Goal: Task Accomplishment & Management: Manage account settings

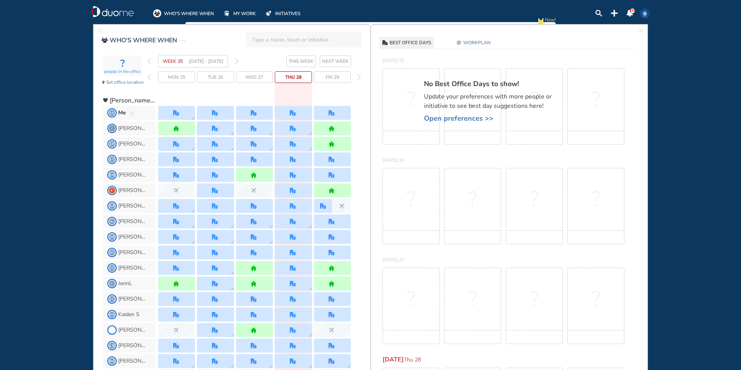
click at [133, 112] on img "pen-edit" at bounding box center [132, 113] width 5 height 5
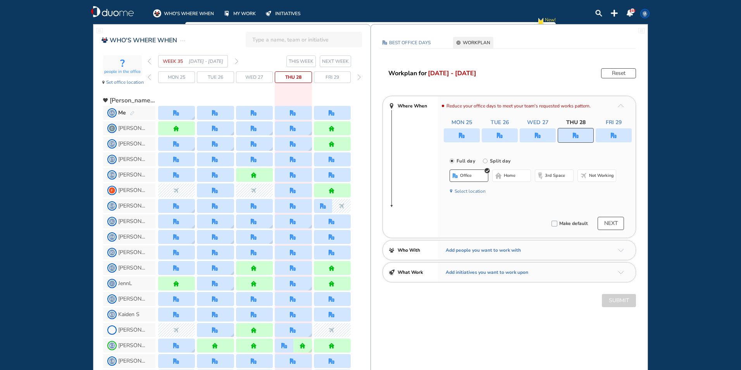
click at [237, 61] on img "forward week" at bounding box center [236, 61] width 3 height 6
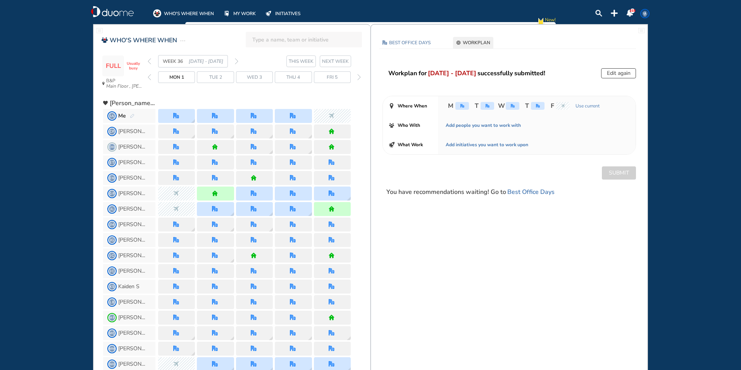
click at [564, 105] on img "nonworking" at bounding box center [563, 106] width 4 height 4
click at [134, 115] on img "pen-edit" at bounding box center [132, 116] width 5 height 5
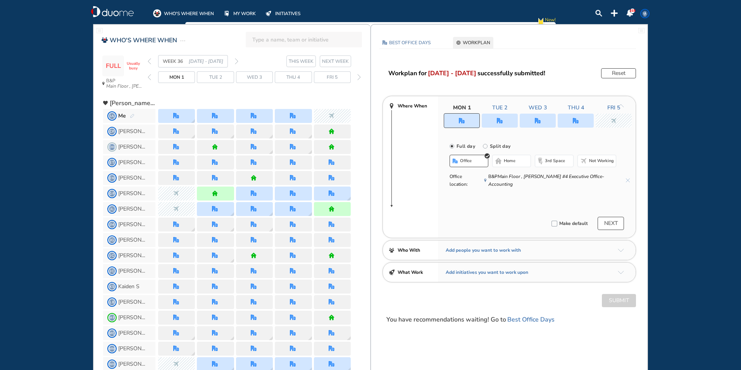
click at [607, 118] on div at bounding box center [614, 121] width 36 height 14
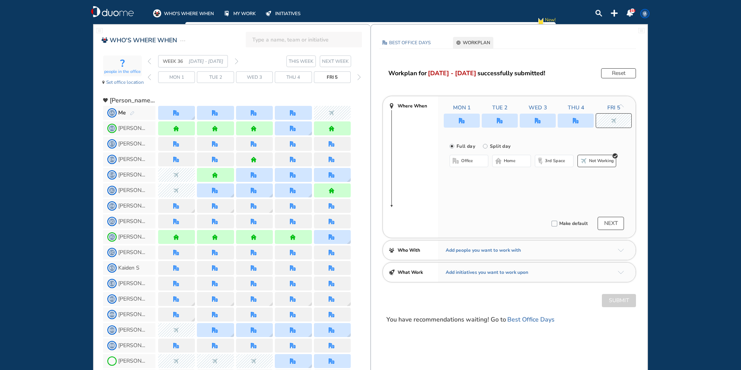
click at [608, 116] on div at bounding box center [614, 120] width 36 height 15
click at [467, 161] on span "office" at bounding box center [467, 161] width 12 height 6
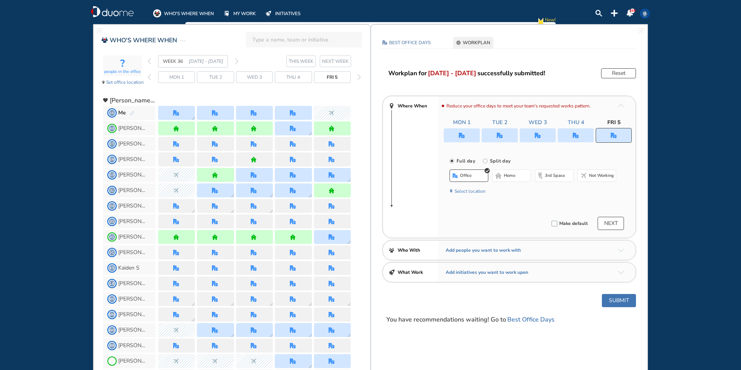
click at [623, 301] on button "Submit" at bounding box center [619, 300] width 34 height 13
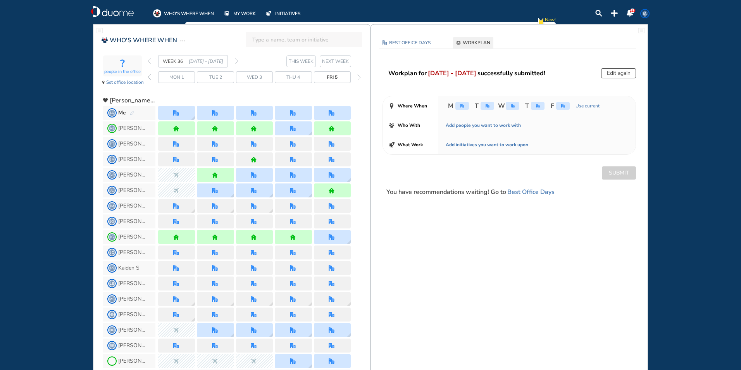
click at [240, 62] on section "WEEK 36 [DATE] - [DATE] THIS WEEK NEXT WEEK" at bounding box center [259, 61] width 223 height 12
click at [236, 60] on img "forward week" at bounding box center [236, 61] width 3 height 6
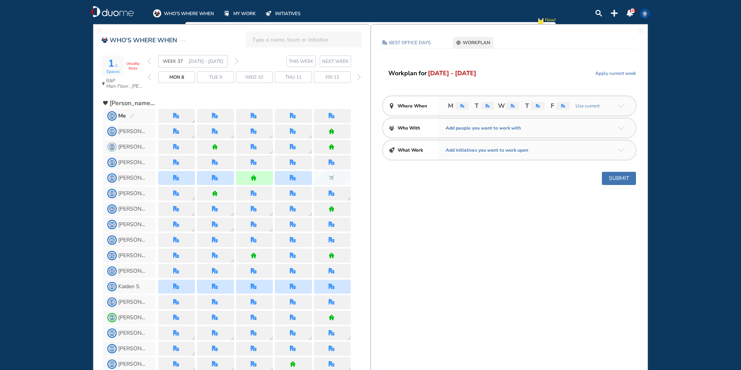
click at [236, 60] on img "forward week" at bounding box center [236, 61] width 3 height 6
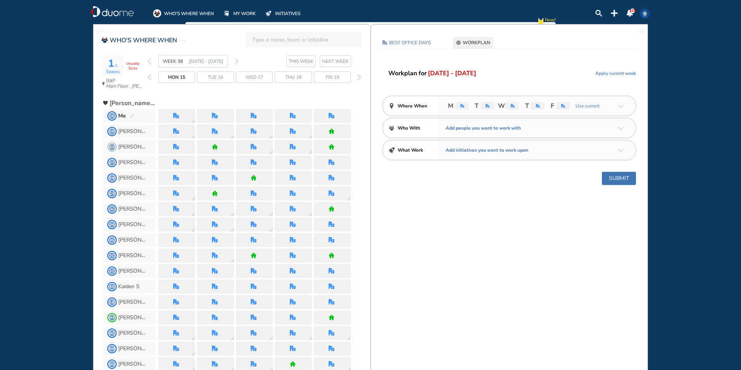
click at [134, 112] on div "Me" at bounding box center [126, 116] width 16 height 8
click at [131, 116] on img "pen-edit" at bounding box center [132, 116] width 5 height 5
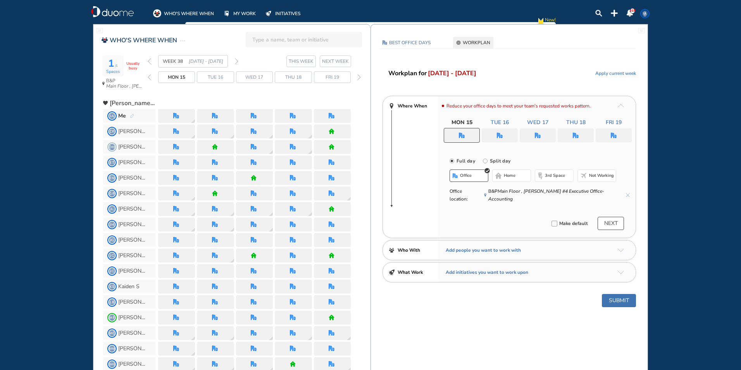
drag, startPoint x: 614, startPoint y: 133, endPoint x: 619, endPoint y: 133, distance: 5.1
click at [614, 133] on img "office" at bounding box center [614, 136] width 6 height 6
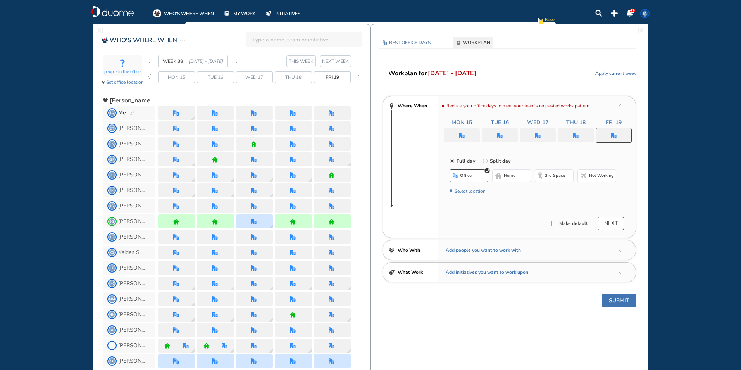
click at [597, 175] on span "Not working" at bounding box center [601, 176] width 25 height 6
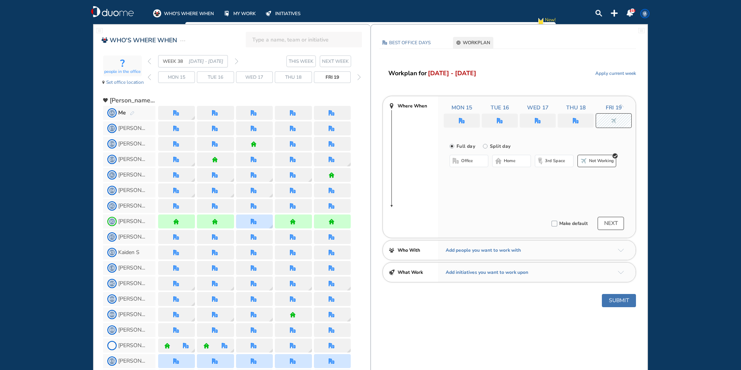
click at [618, 294] on button "Submit" at bounding box center [619, 300] width 34 height 13
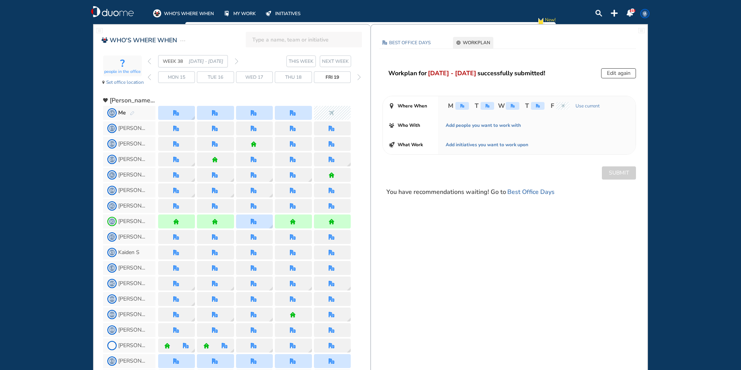
click at [286, 41] on input "search" at bounding box center [306, 39] width 108 height 17
click at [294, 61] on div "[PERSON_NAME] Add to page" at bounding box center [304, 60] width 105 height 10
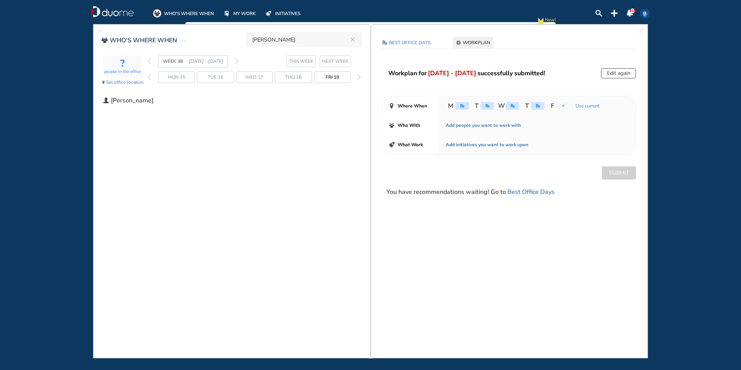
type input "[PERSON_NAME]"
click at [150, 60] on img "back week" at bounding box center [149, 61] width 3 height 6
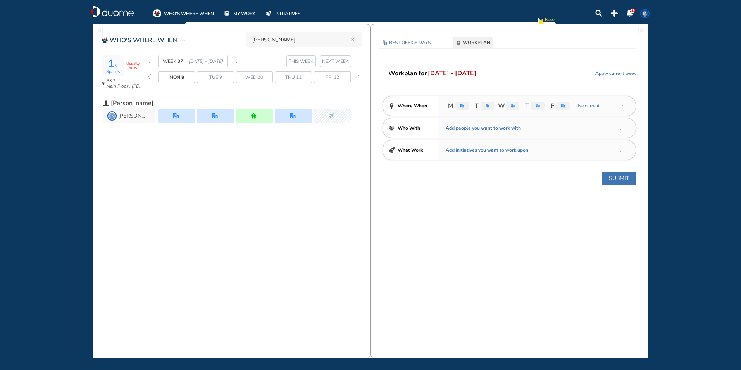
click at [150, 60] on img "back week" at bounding box center [149, 61] width 3 height 6
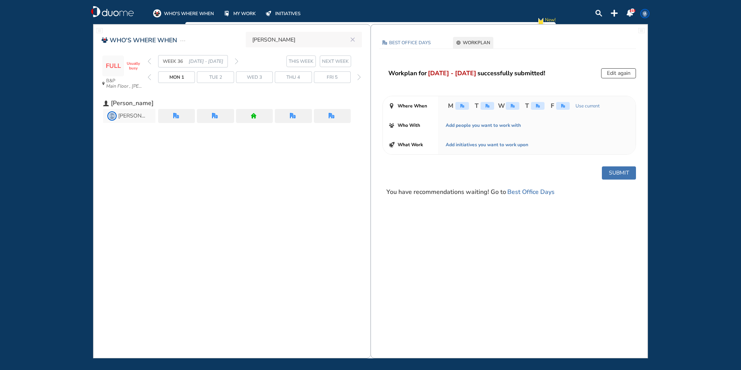
click at [235, 59] on div "WEEK 36 [DATE] - [DATE]" at bounding box center [193, 61] width 91 height 12
click at [237, 61] on img "forward week" at bounding box center [236, 61] width 3 height 6
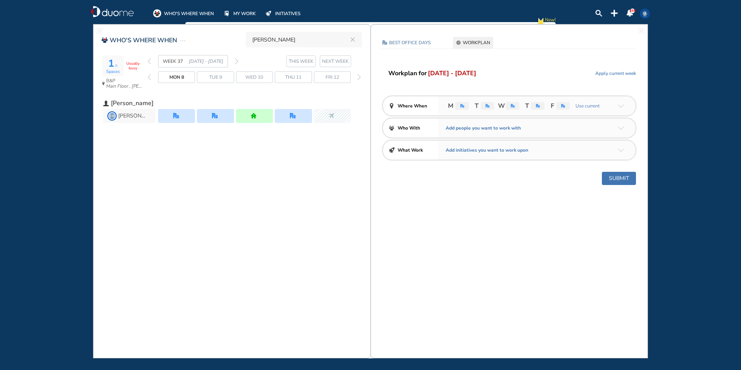
click at [237, 62] on img "forward week" at bounding box center [236, 61] width 3 height 6
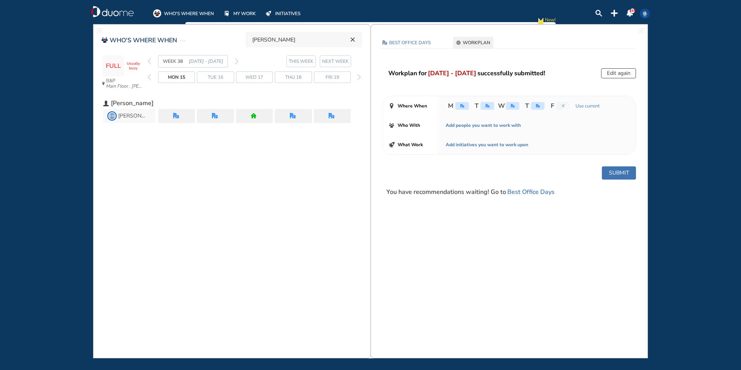
click at [354, 43] on icon "reset" at bounding box center [353, 39] width 8 height 7
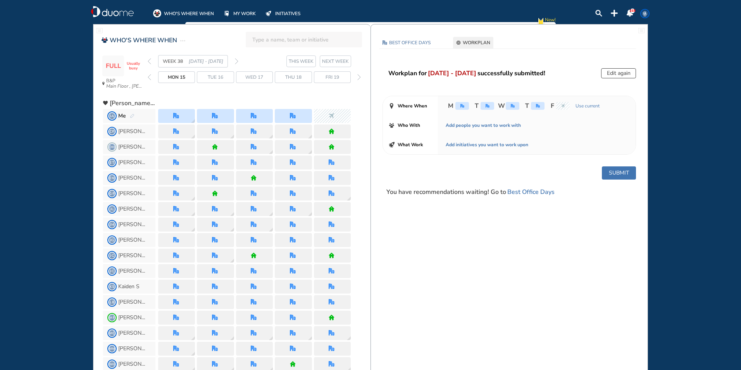
click at [233, 58] on div "WEEK 38 [DATE] - [DATE]" at bounding box center [193, 61] width 91 height 12
click at [236, 61] on img "forward week" at bounding box center [236, 61] width 3 height 6
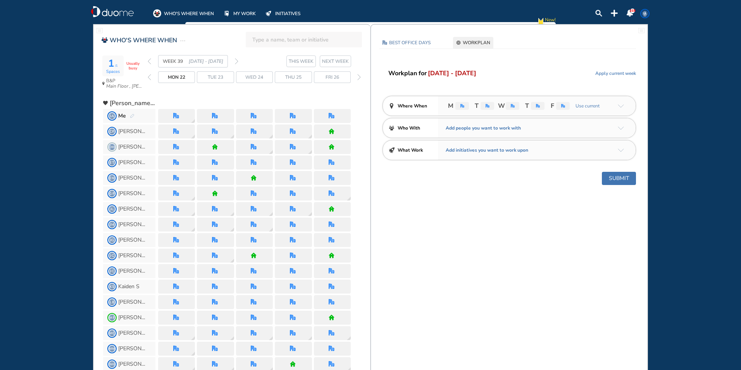
click at [131, 114] on img "pen-edit" at bounding box center [132, 116] width 5 height 5
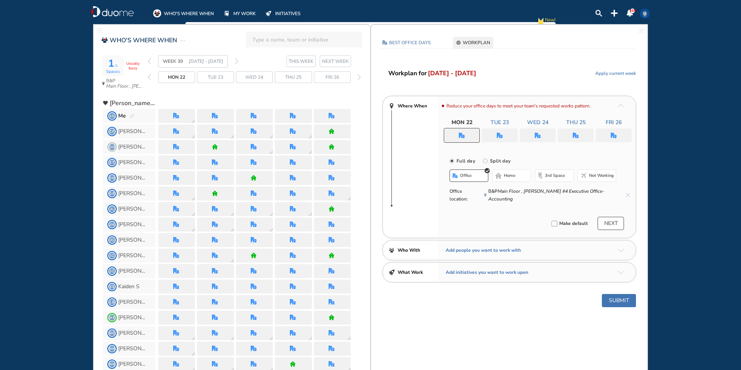
click at [500, 131] on div at bounding box center [500, 135] width 36 height 14
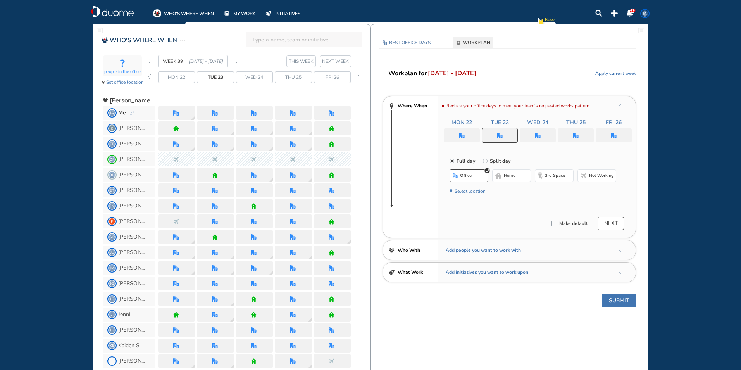
click at [506, 174] on span "home" at bounding box center [510, 176] width 12 height 6
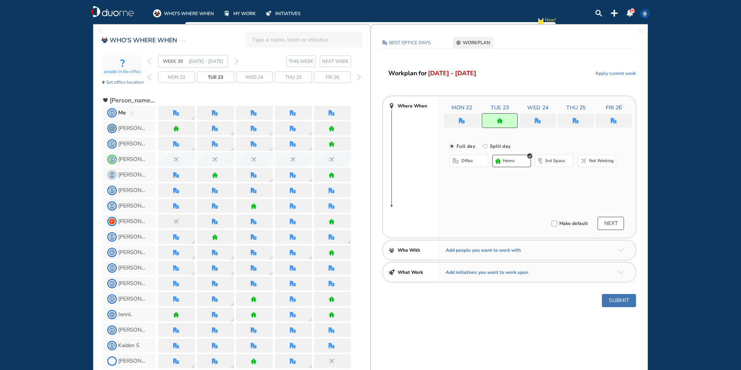
click at [611, 300] on button "Submit" at bounding box center [619, 300] width 34 height 13
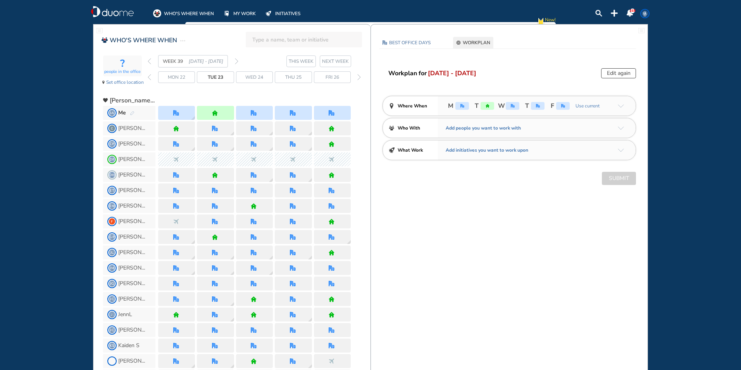
click at [269, 44] on input "search" at bounding box center [306, 39] width 108 height 17
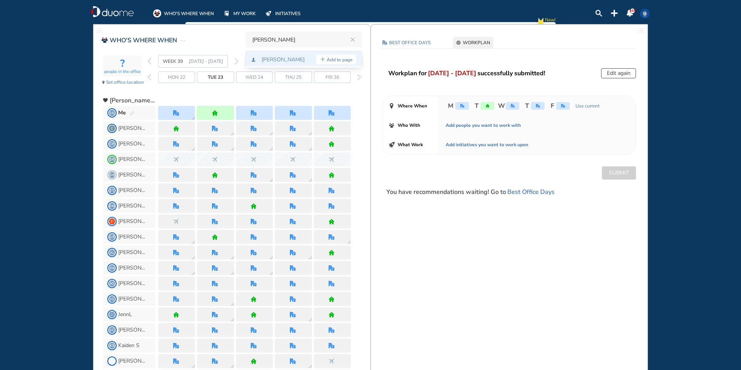
click at [274, 56] on div "[PERSON_NAME] Add to page" at bounding box center [304, 60] width 105 height 10
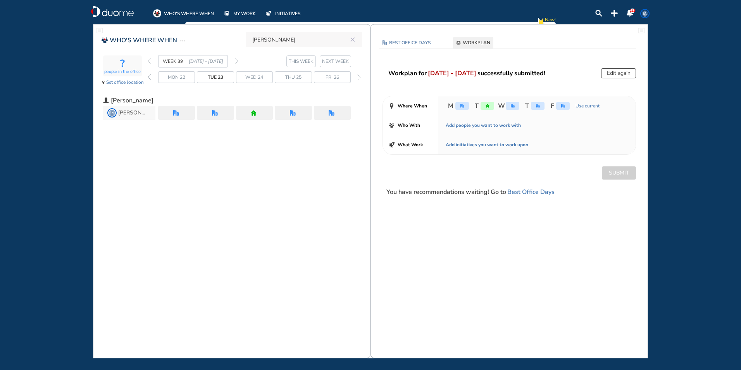
type input "[PERSON_NAME]"
click at [151, 59] on img "back week" at bounding box center [149, 61] width 3 height 6
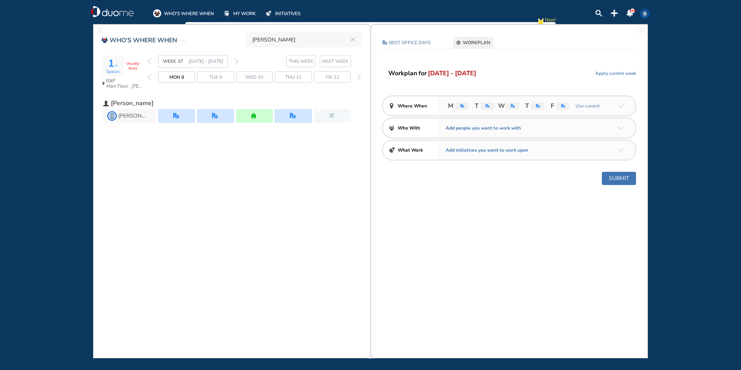
click at [150, 59] on img "back week" at bounding box center [149, 61] width 3 height 6
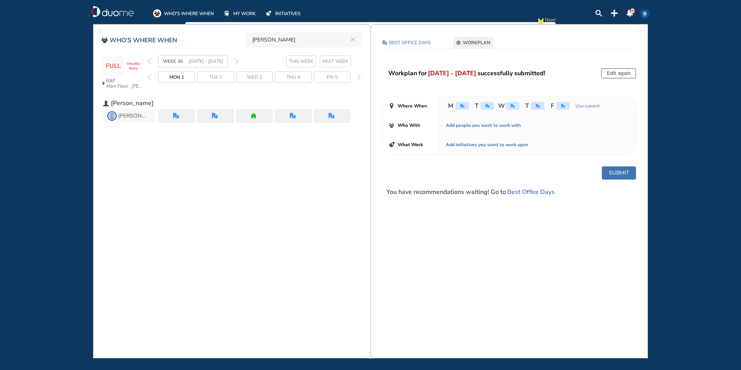
click at [338, 41] on input "[PERSON_NAME]" at bounding box center [299, 39] width 95 height 17
click button "submit" at bounding box center [0, 0] width 0 height 0
click at [644, 10] on span "IA" at bounding box center [645, 13] width 6 height 6
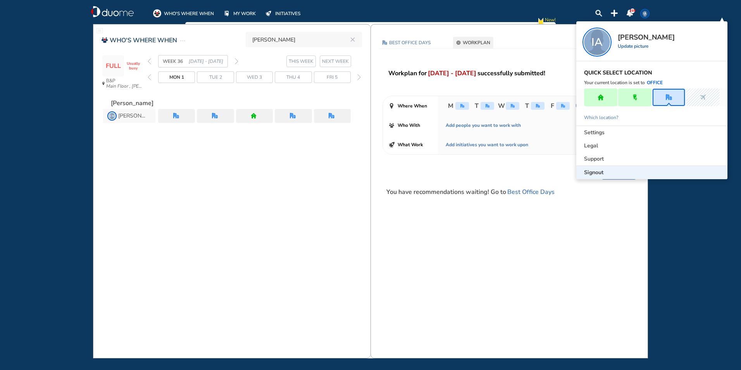
click at [594, 174] on span "Signout" at bounding box center [593, 173] width 19 height 8
